Goal: Find specific page/section: Find specific page/section

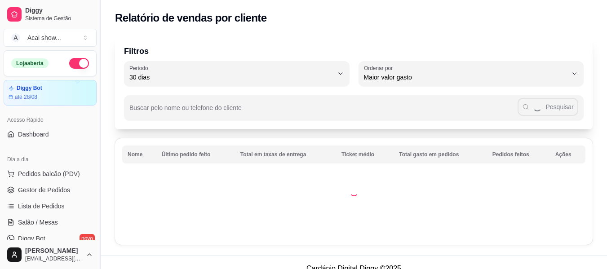
select select "30"
select select "HIGHEST_TOTAL_SPENT_WITH_ORDERS"
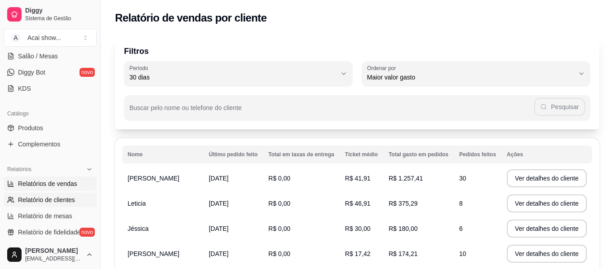
click at [78, 186] on link "Relatórios de vendas" at bounding box center [50, 184] width 93 height 14
select select "ALL"
select select "0"
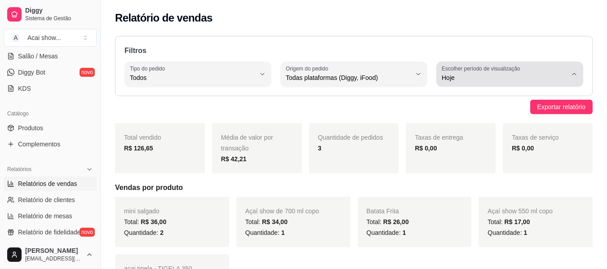
click at [556, 75] on span "Hoje" at bounding box center [504, 77] width 125 height 9
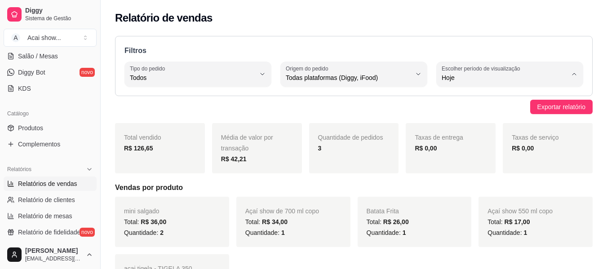
click at [542, 118] on span "Ontem" at bounding box center [505, 114] width 119 height 9
type input "1"
select select "1"
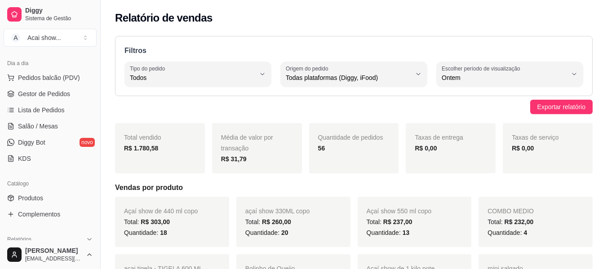
scroll to position [89, 0]
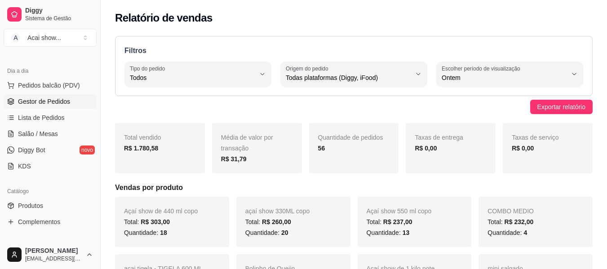
click at [62, 95] on link "Gestor de Pedidos" at bounding box center [50, 101] width 93 height 14
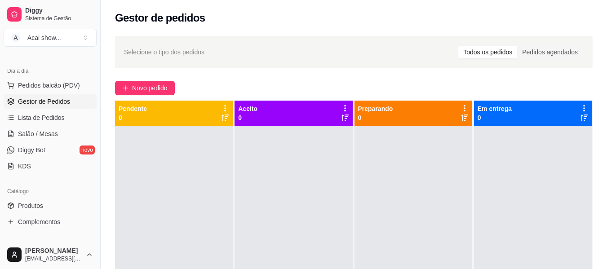
click at [62, 95] on link "Gestor de Pedidos" at bounding box center [50, 101] width 93 height 14
